Goal: Information Seeking & Learning: Learn about a topic

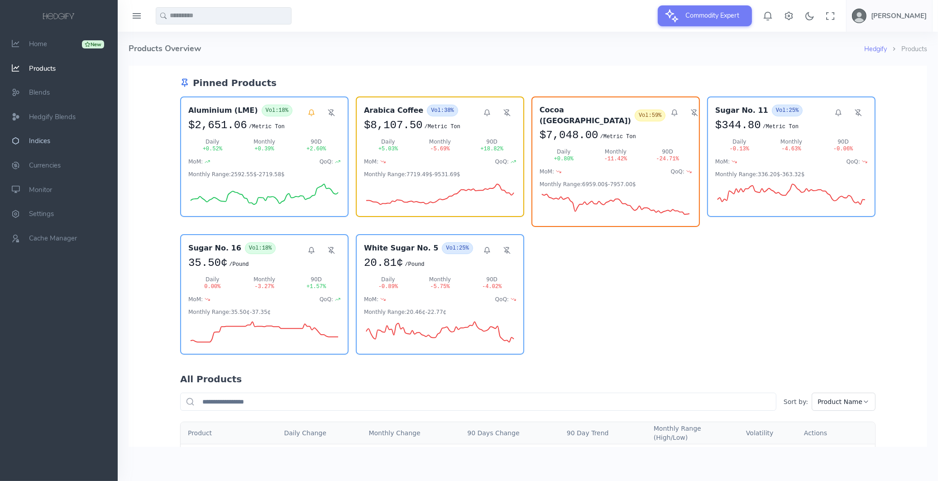
click at [47, 142] on span "Indices" at bounding box center [39, 141] width 21 height 9
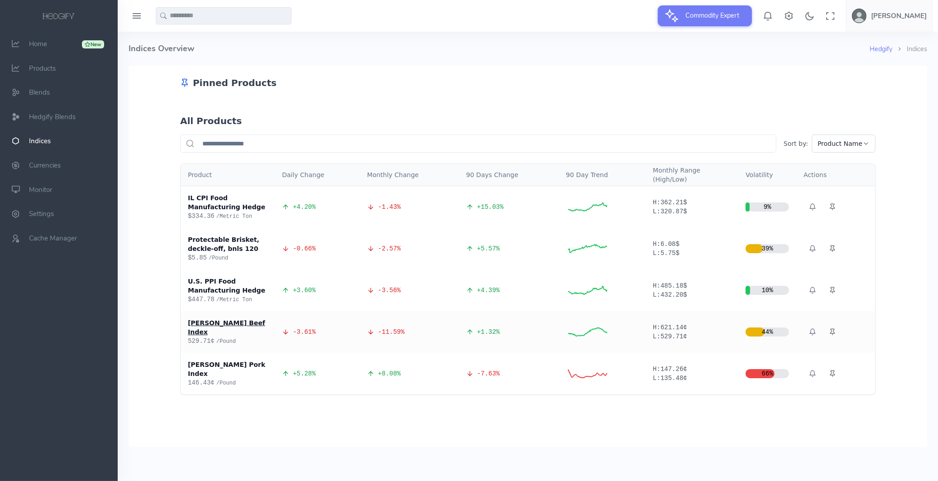
click at [227, 322] on div "[PERSON_NAME] Beef Index" at bounding box center [228, 327] width 80 height 18
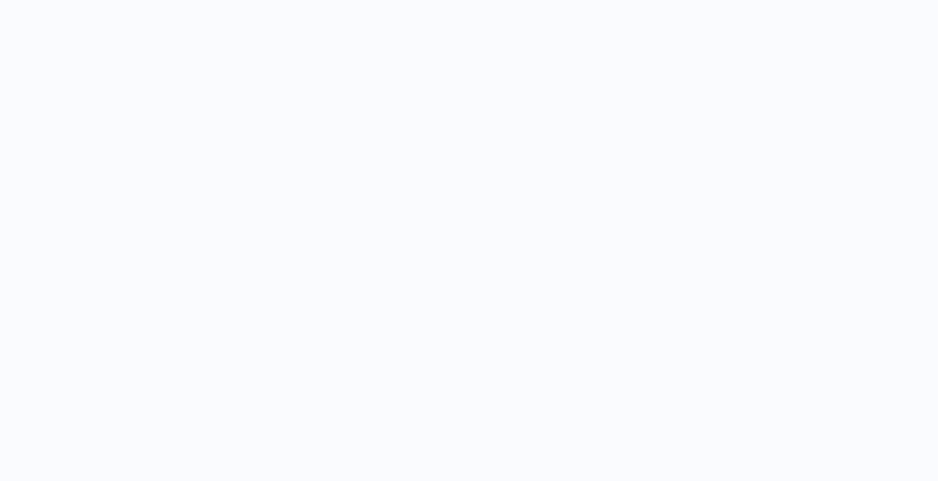
select select "****"
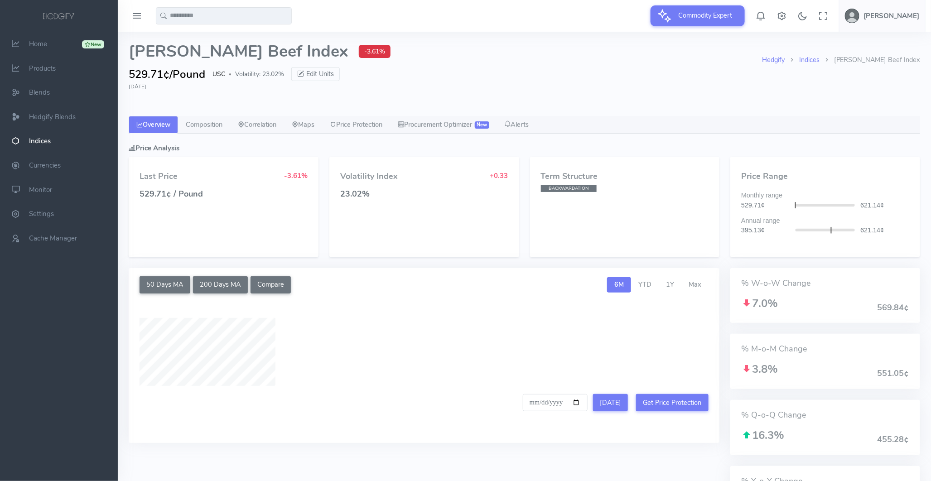
type input "**********"
click at [259, 124] on link "Correlation" at bounding box center [257, 125] width 54 height 18
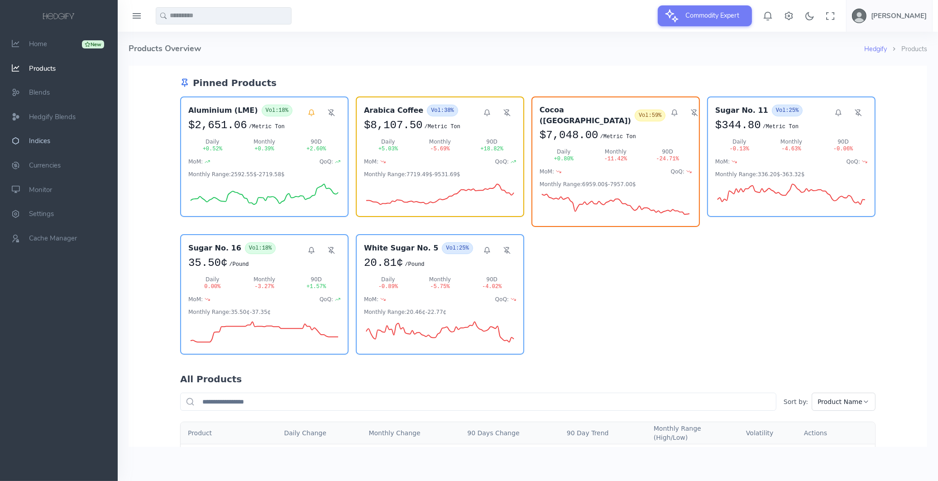
click at [43, 145] on link "Indices" at bounding box center [59, 141] width 118 height 24
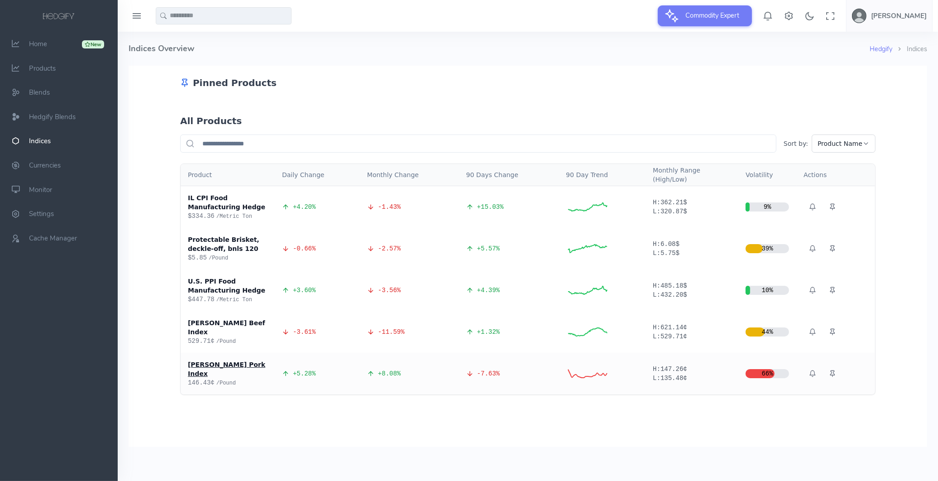
click at [230, 360] on div "Whetstone Pork Index" at bounding box center [228, 369] width 80 height 18
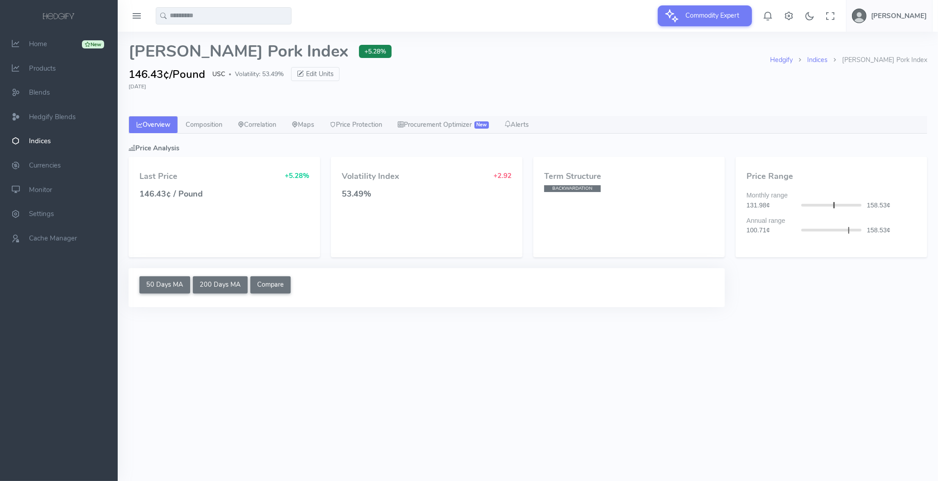
select select "****"
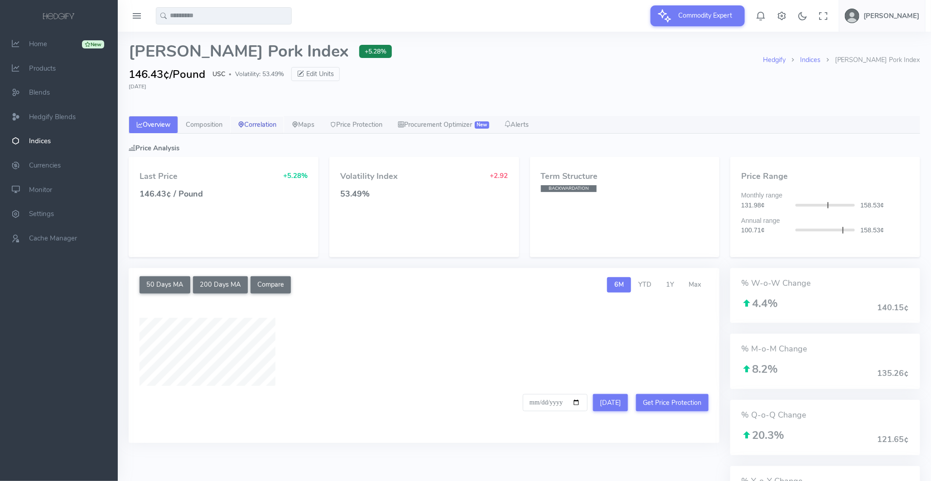
click at [255, 121] on link "Correlation" at bounding box center [257, 125] width 54 height 18
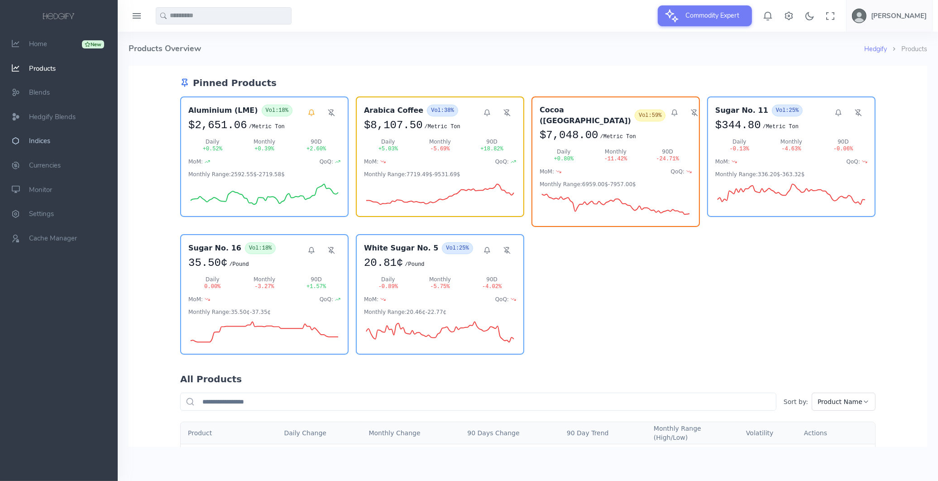
click at [51, 140] on link "Indices" at bounding box center [59, 141] width 118 height 24
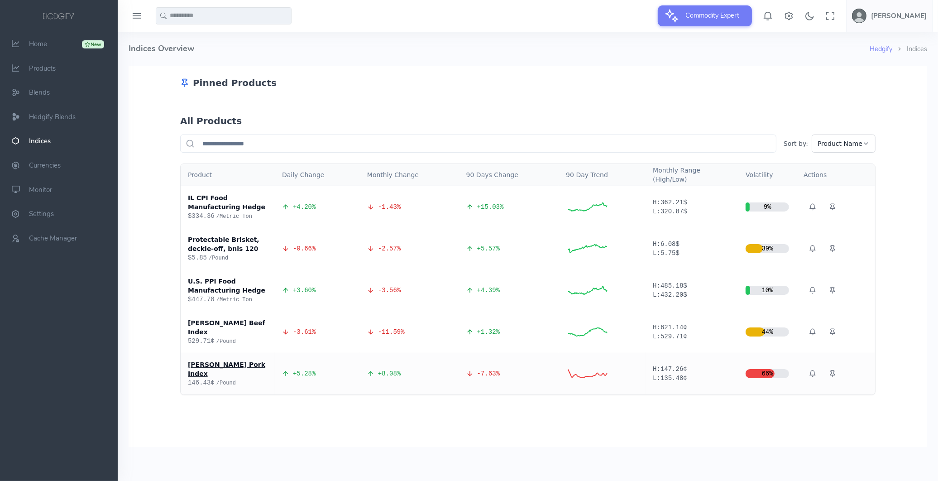
click at [220, 360] on div "[PERSON_NAME] Pork Index" at bounding box center [228, 369] width 80 height 18
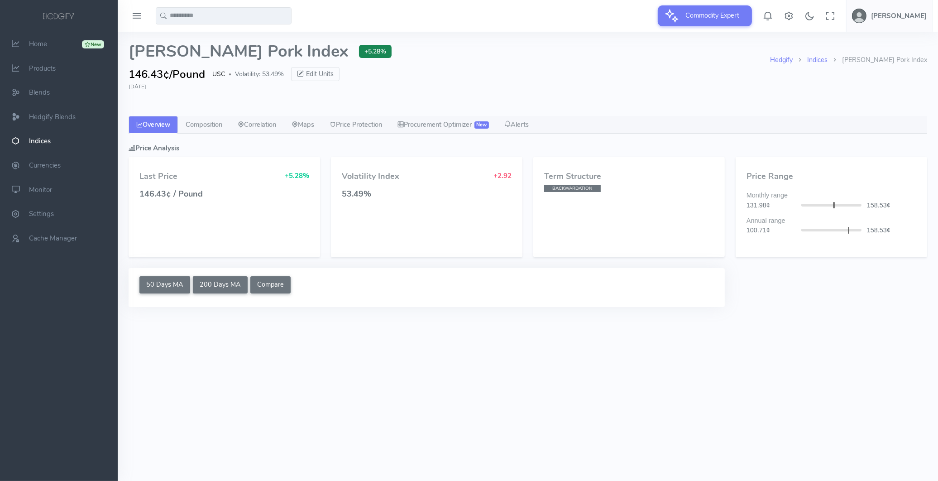
select select "****"
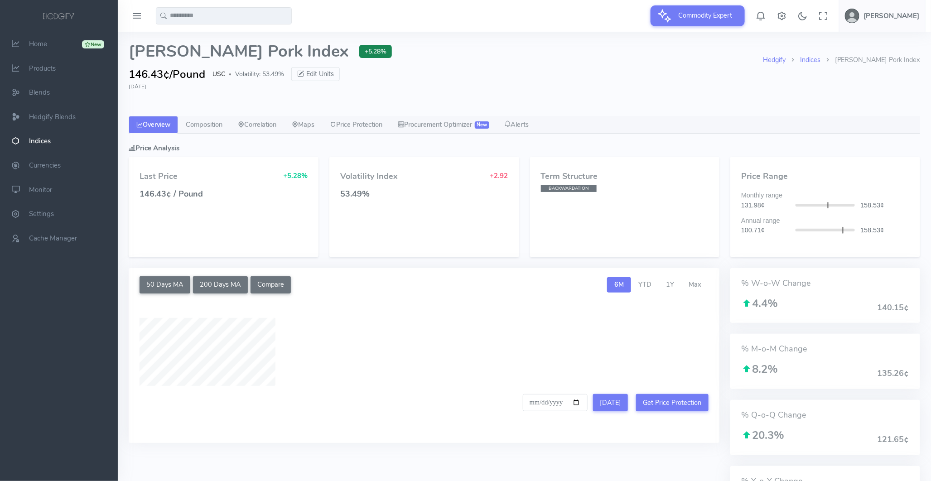
type input "**********"
click at [260, 129] on link "Correlation" at bounding box center [257, 125] width 54 height 18
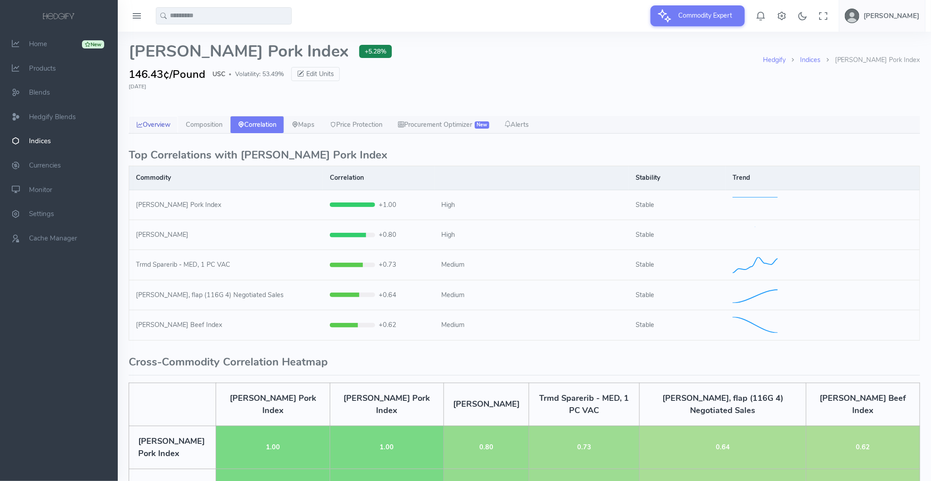
click at [172, 123] on link "Overview" at bounding box center [153, 125] width 49 height 18
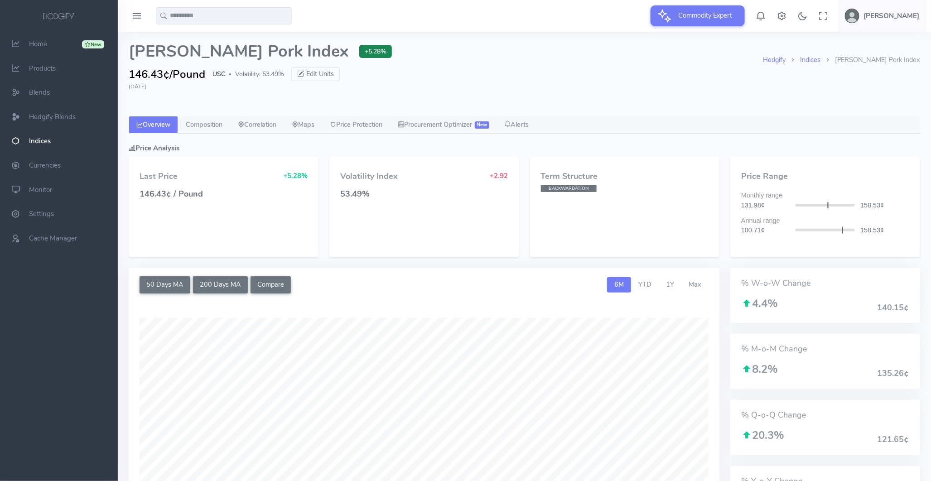
click at [583, 175] on h4 "Term Structure" at bounding box center [625, 176] width 168 height 9
click at [577, 175] on h4 "Term Structure" at bounding box center [625, 176] width 168 height 9
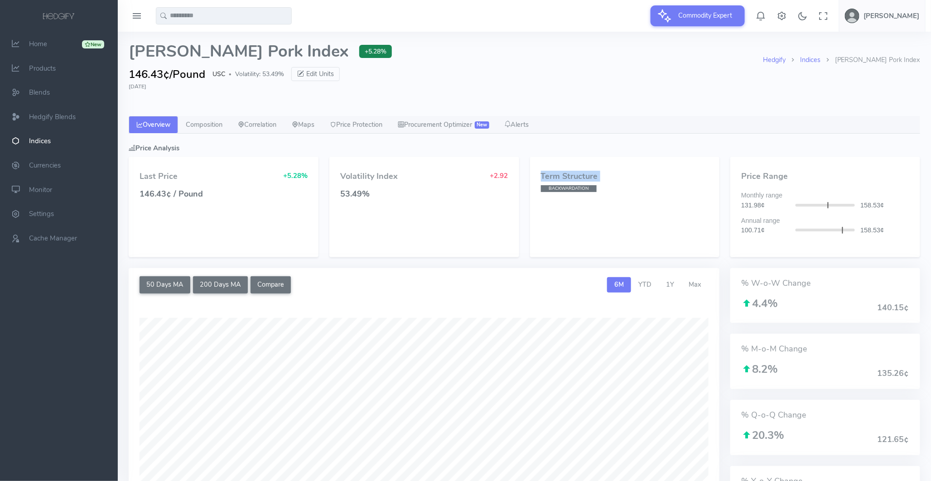
click at [577, 175] on h4 "Term Structure" at bounding box center [625, 176] width 168 height 9
click at [586, 180] on h4 "Term Structure" at bounding box center [625, 176] width 168 height 9
drag, startPoint x: 596, startPoint y: 178, endPoint x: 541, endPoint y: 177, distance: 54.4
click at [541, 177] on h4 "Term Structure" at bounding box center [625, 176] width 168 height 9
click at [566, 191] on span "BACKWARDATION" at bounding box center [569, 188] width 56 height 7
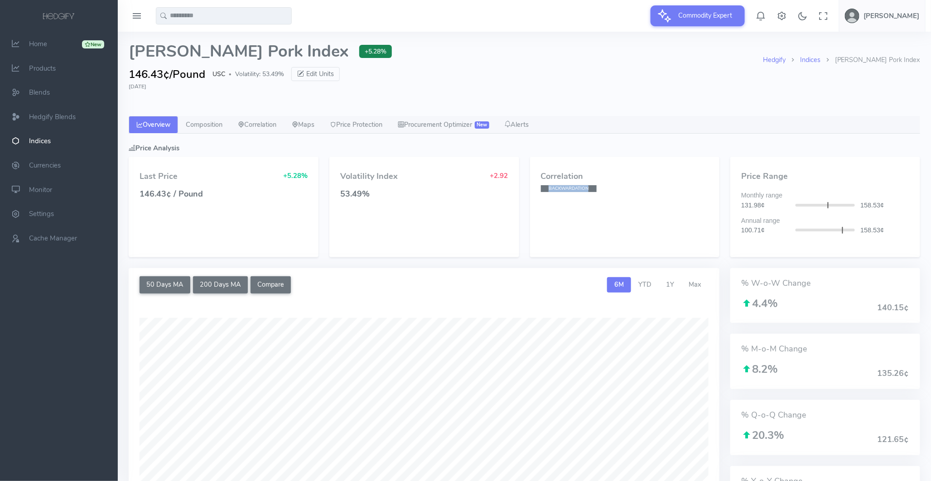
click at [566, 190] on span "BACKWARDATION" at bounding box center [569, 188] width 56 height 7
click at [649, 286] on span "YTD" at bounding box center [644, 284] width 13 height 9
click at [264, 286] on button "Compare" at bounding box center [270, 284] width 41 height 17
drag, startPoint x: 276, startPoint y: 286, endPoint x: 264, endPoint y: 286, distance: 11.8
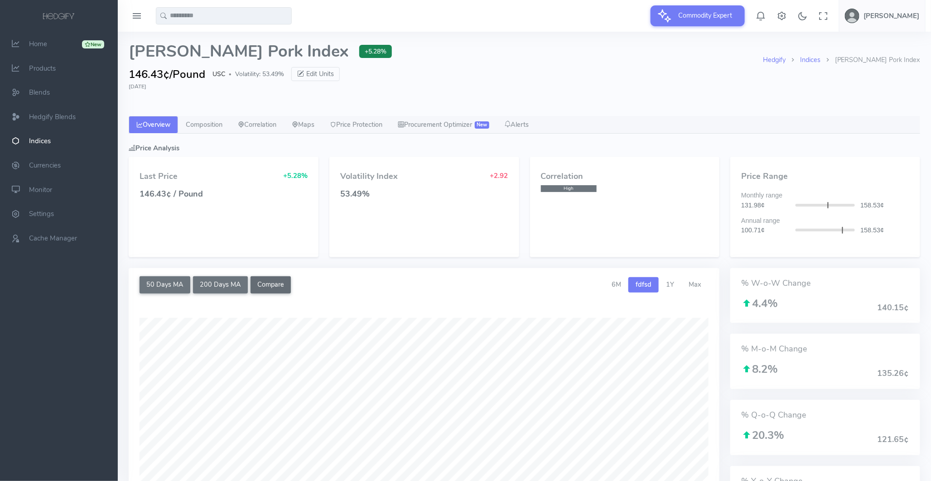
click at [264, 286] on button "Compare" at bounding box center [270, 284] width 41 height 17
drag, startPoint x: 216, startPoint y: 284, endPoint x: 209, endPoint y: 284, distance: 7.2
click at [209, 284] on button "200 Days MA" at bounding box center [220, 284] width 55 height 17
drag, startPoint x: 781, startPoint y: 179, endPoint x: 749, endPoint y: 181, distance: 32.7
click at [749, 181] on h4 "Price Range" at bounding box center [825, 176] width 168 height 9
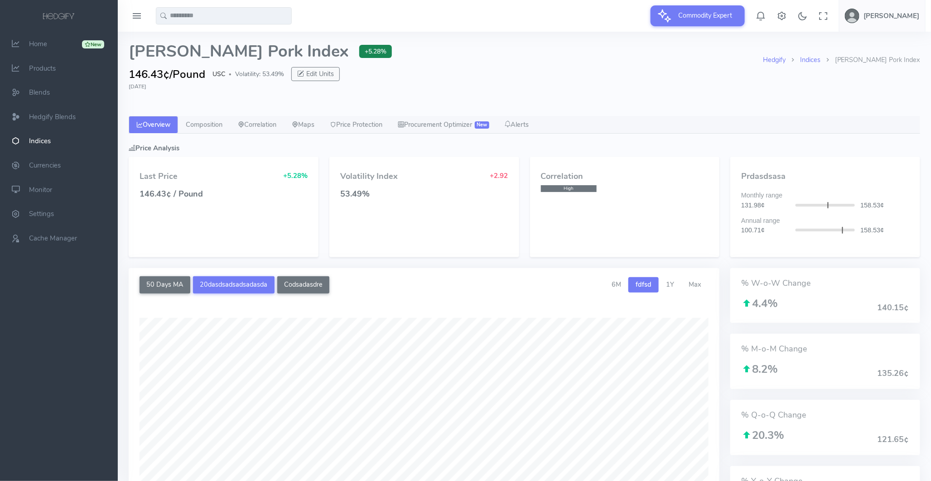
drag, startPoint x: 333, startPoint y: 73, endPoint x: 308, endPoint y: 74, distance: 24.9
click at [308, 74] on button "Edit Units" at bounding box center [315, 74] width 48 height 14
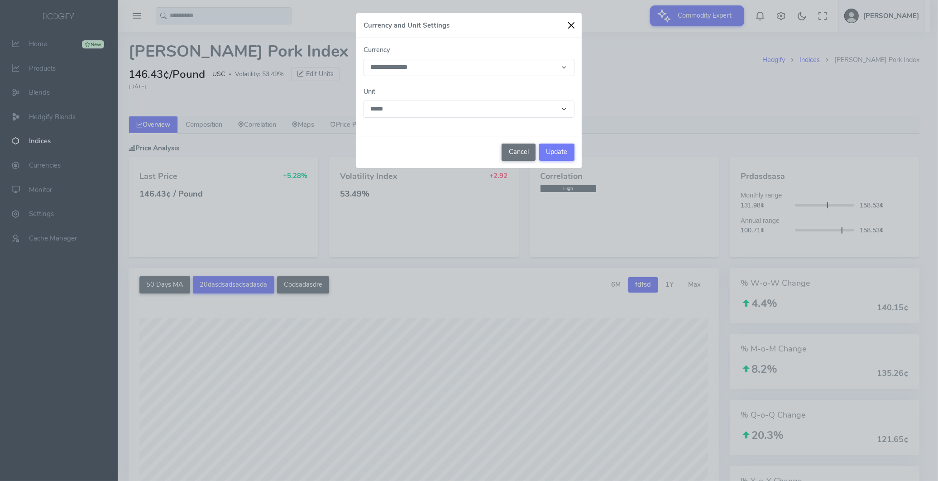
click at [578, 24] on div "Currency and Unit Settings" at bounding box center [469, 25] width 226 height 25
click at [574, 25] on button "button" at bounding box center [572, 26] width 14 height 14
